Goal: Task Accomplishment & Management: Use online tool/utility

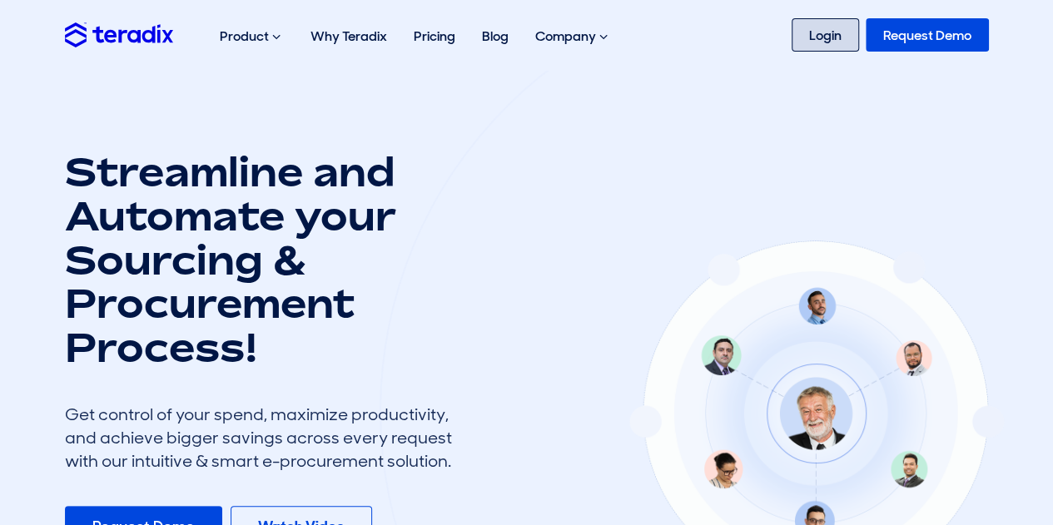
click at [832, 34] on link "Login" at bounding box center [825, 34] width 67 height 33
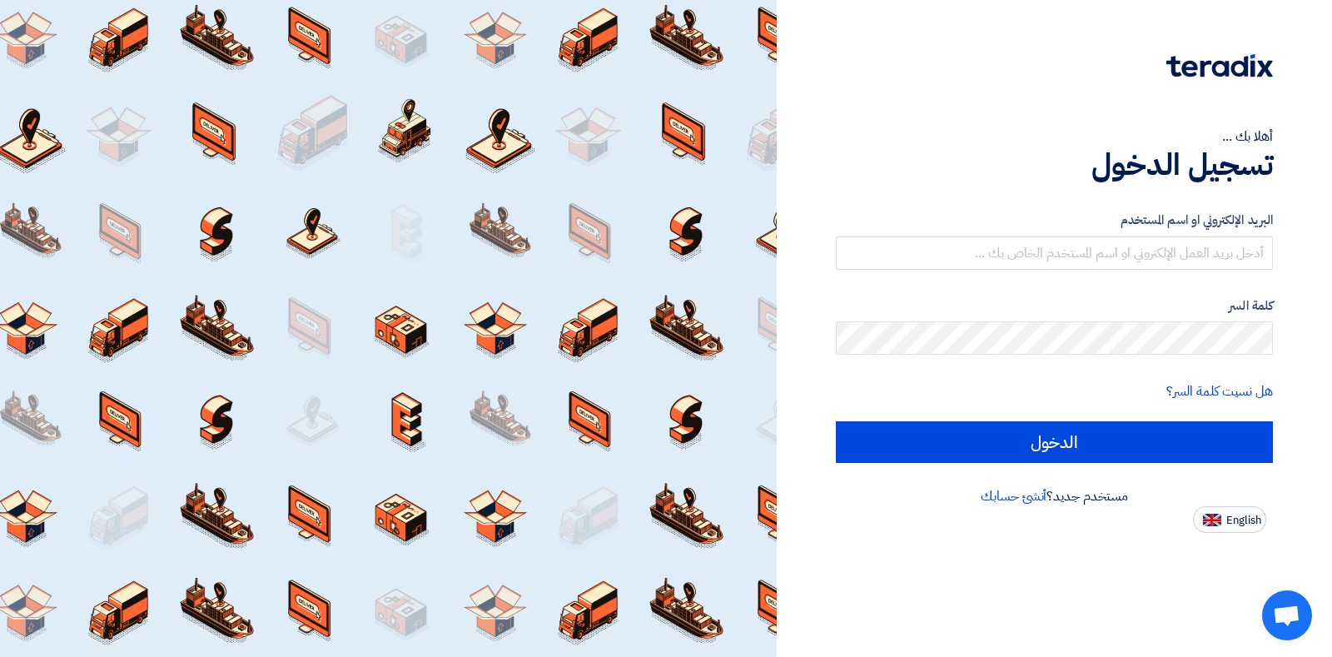
click at [1246, 522] on span "English" at bounding box center [1243, 521] width 35 height 12
type input "Sign in"
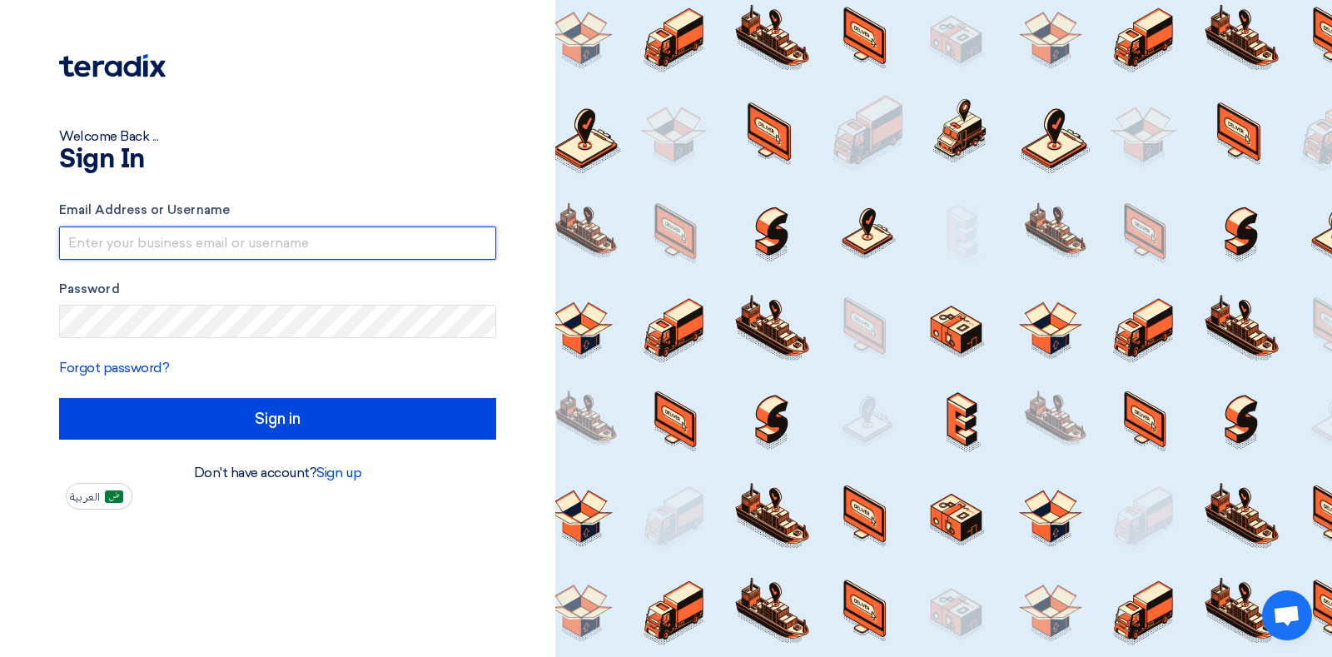
click at [243, 251] on input "text" at bounding box center [277, 242] width 437 height 33
type input "carlito.domingo@cbre.com"
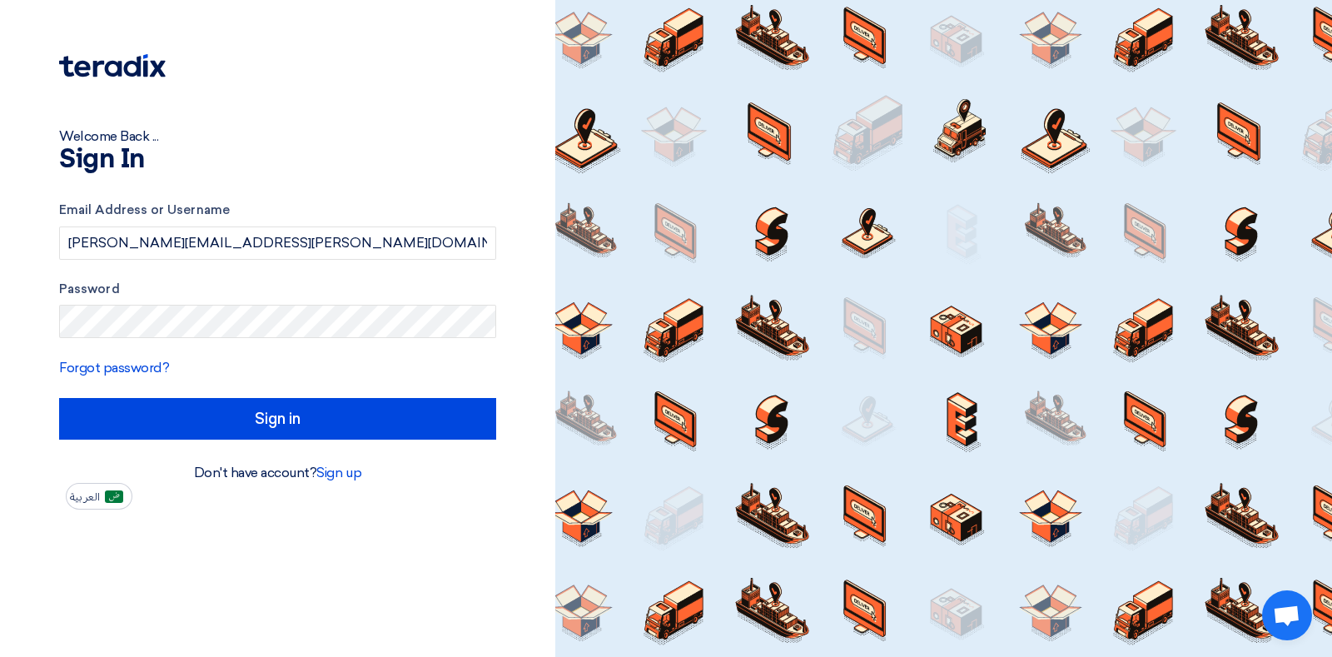
click at [208, 342] on form "Email Address or Username carlito.domingo@cbre.com Password Forgot password? Si…" at bounding box center [277, 320] width 437 height 239
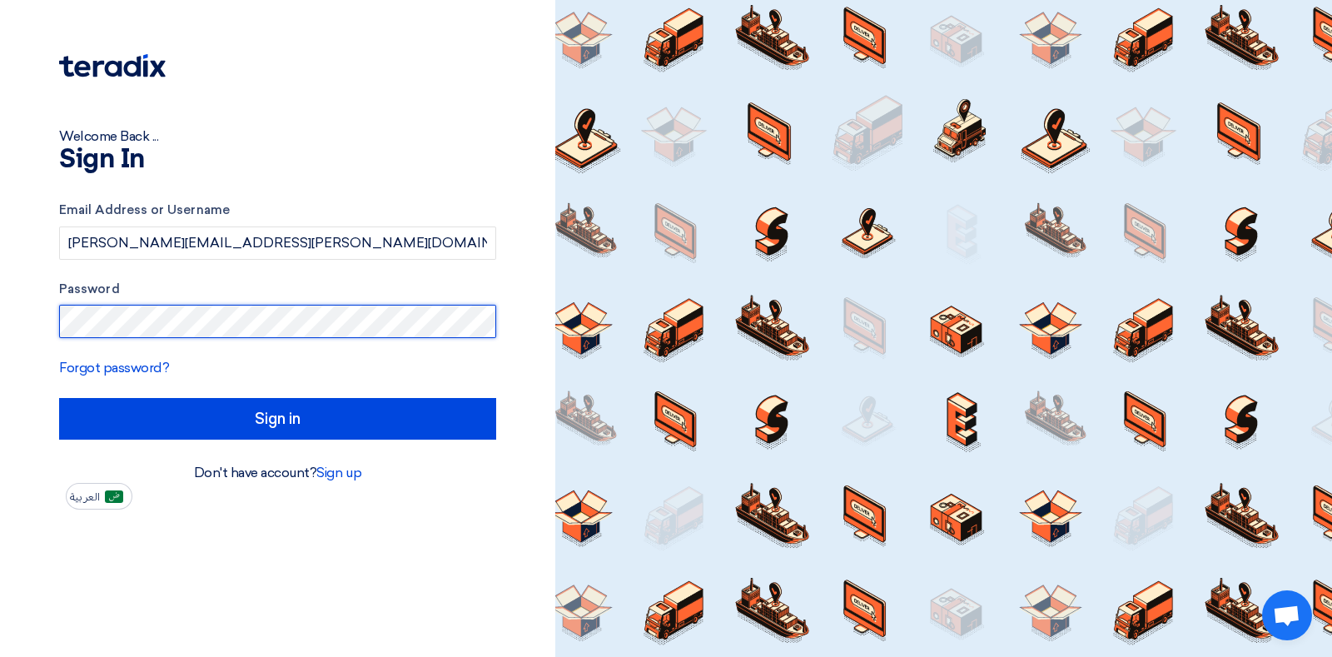
click at [59, 398] on input "Sign in" at bounding box center [277, 419] width 437 height 42
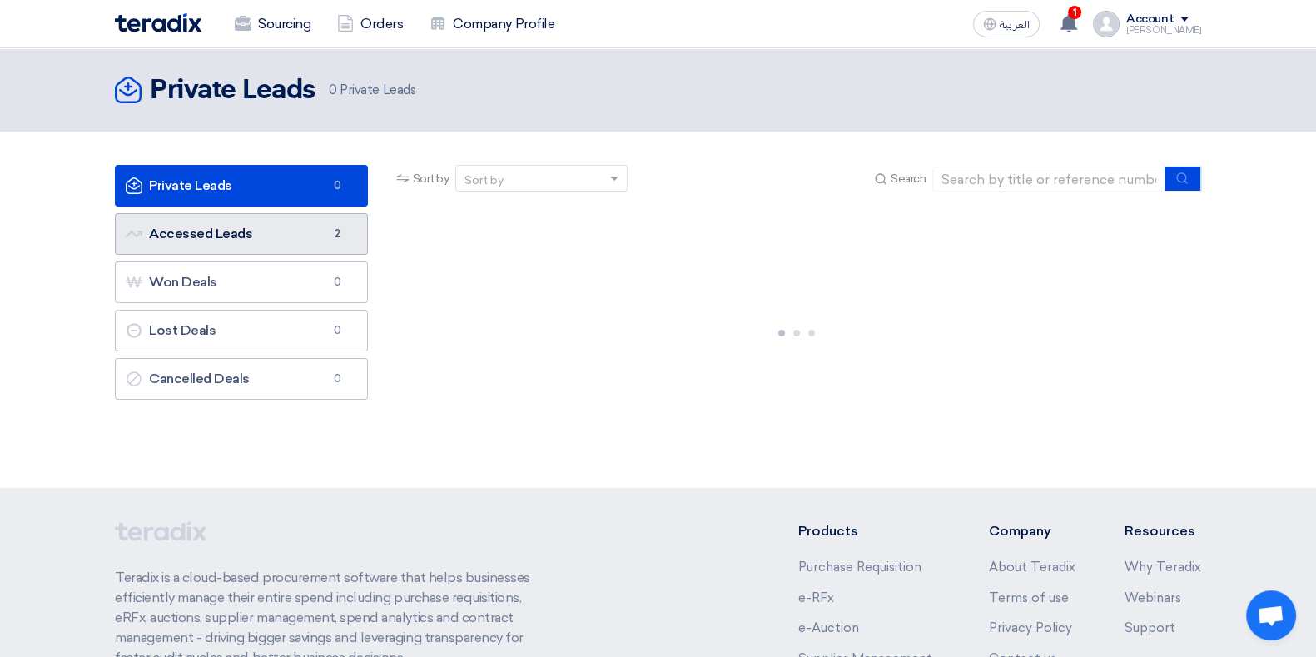
click at [191, 232] on link "Accessed Leads Accessed Leads 2" at bounding box center [241, 234] width 253 height 42
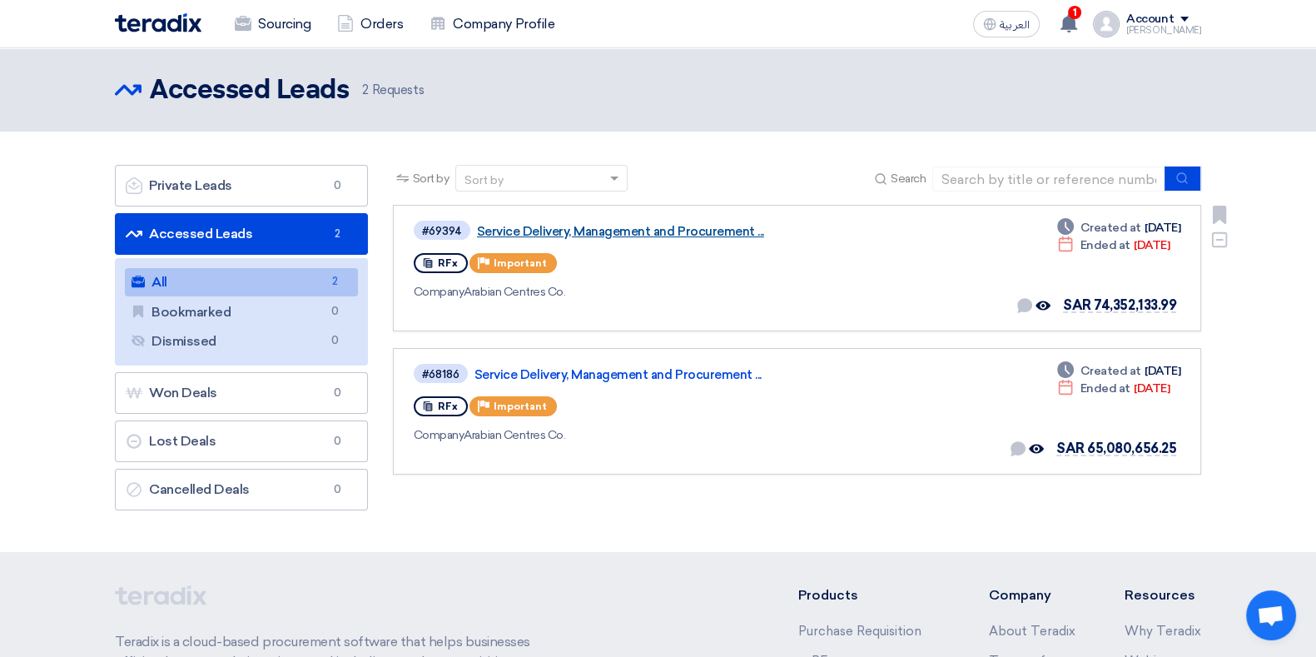
click at [549, 226] on link "Service Delivery, Management and Procurement ..." at bounding box center [685, 231] width 416 height 15
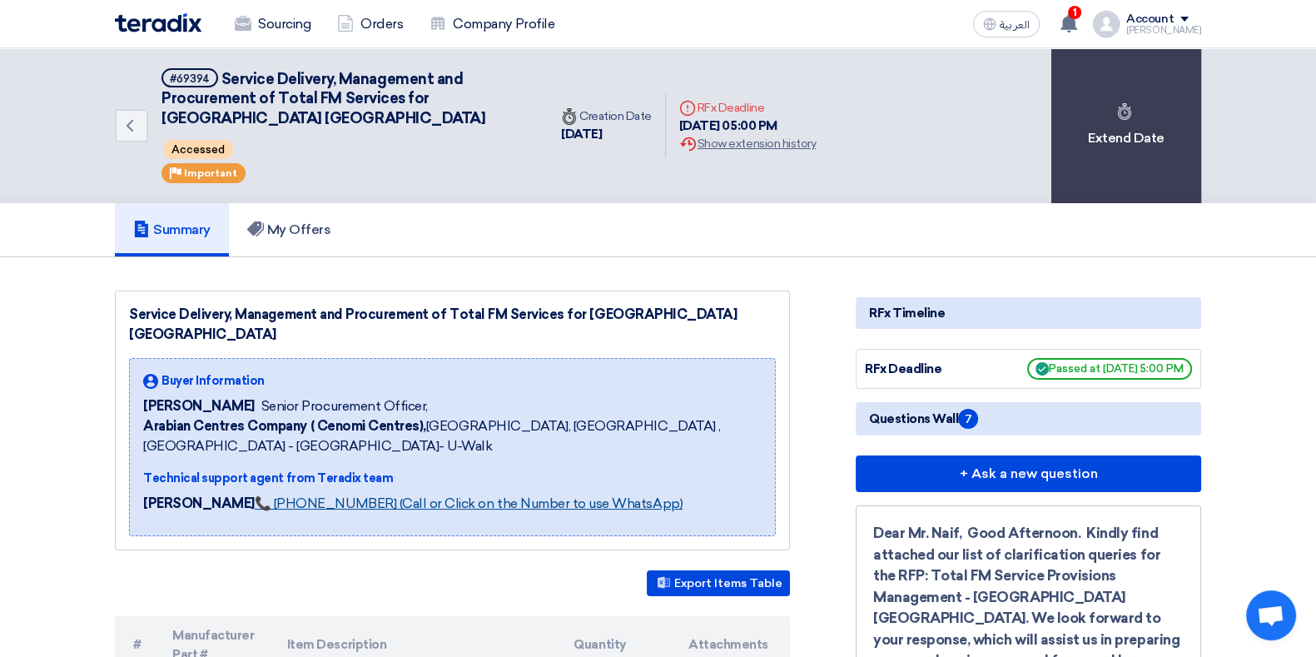
click at [305, 495] on link "📞 +201126222664 (Call or Click on the Number to use WhatsApp)" at bounding box center [469, 503] width 428 height 16
